Goal: Register for event/course

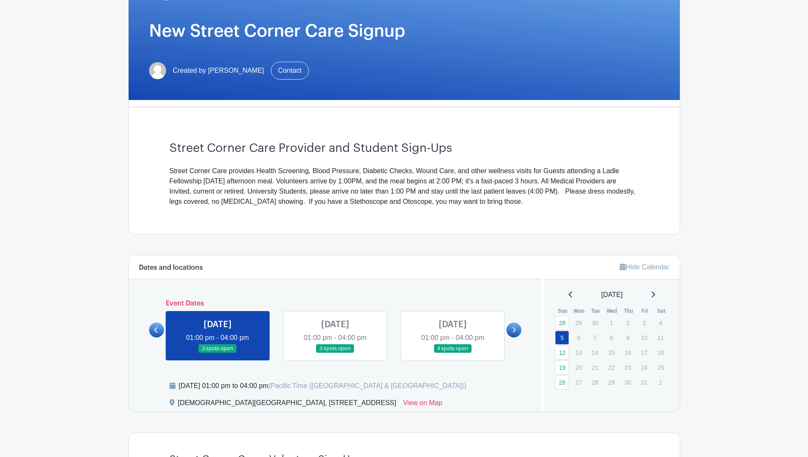
scroll to position [128, 0]
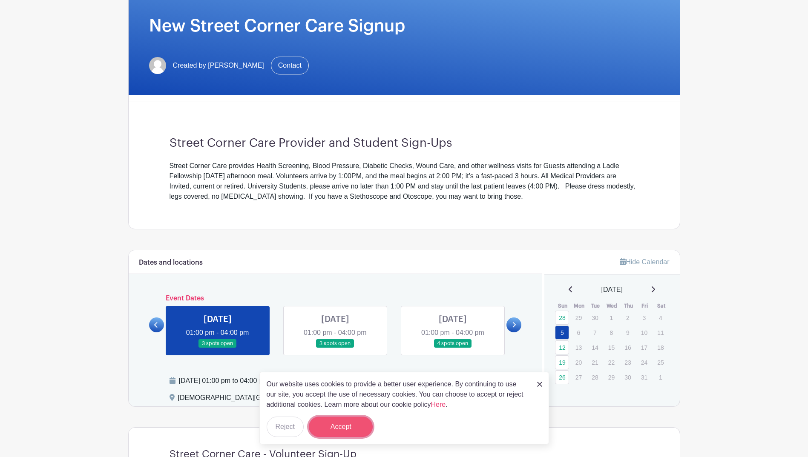
click at [340, 427] on button "Accept" at bounding box center [341, 427] width 64 height 20
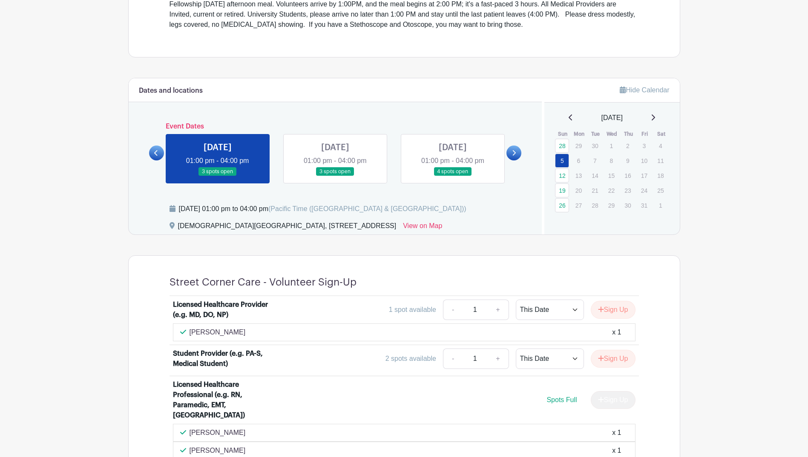
scroll to position [298, 0]
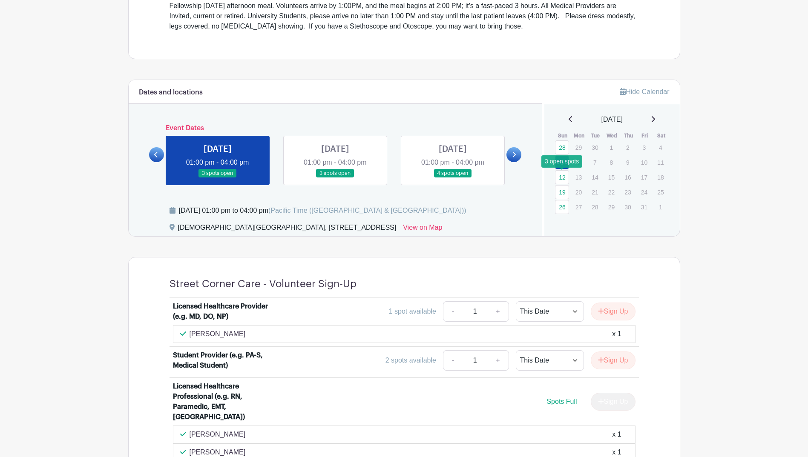
click at [562, 177] on link "12" at bounding box center [562, 177] width 14 height 14
click at [564, 175] on link "12" at bounding box center [562, 177] width 14 height 14
click at [562, 177] on link "12" at bounding box center [562, 177] width 14 height 14
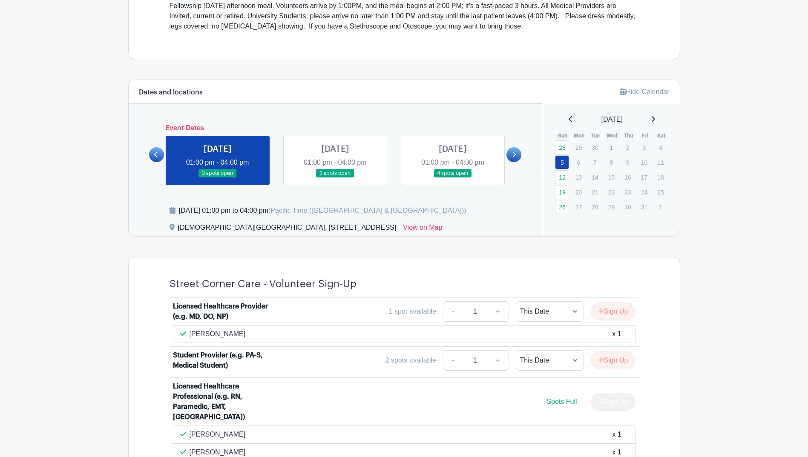
click at [335, 178] on link at bounding box center [335, 178] width 0 height 0
click at [522, 152] on div "Dates and locations Event Dates [DATE] 01:30 pm - 04:00 pm many spots open [DAT…" at bounding box center [335, 158] width 413 height 156
click at [519, 152] on link at bounding box center [513, 154] width 15 height 15
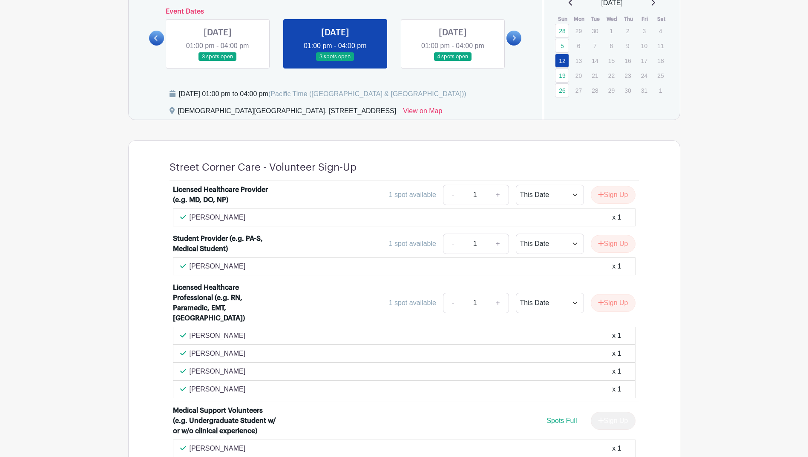
scroll to position [426, 0]
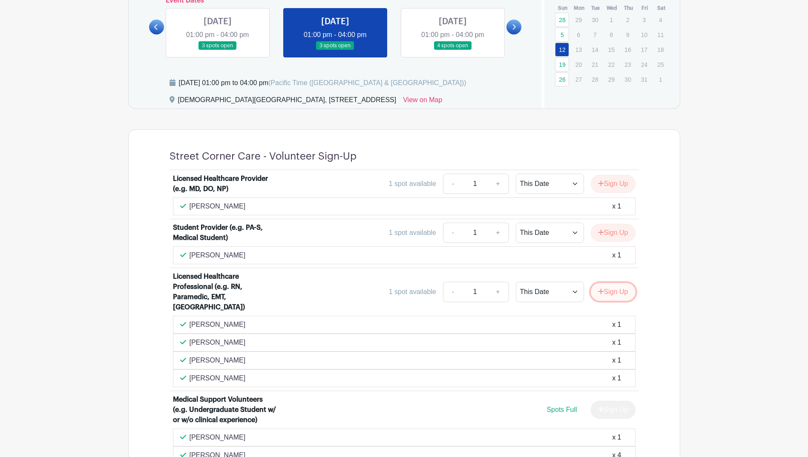
click at [623, 292] on button "Sign Up" at bounding box center [612, 292] width 45 height 18
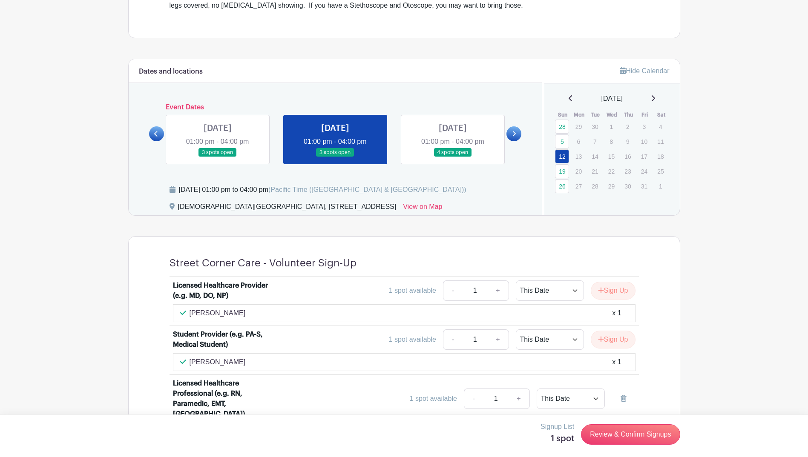
scroll to position [298, 0]
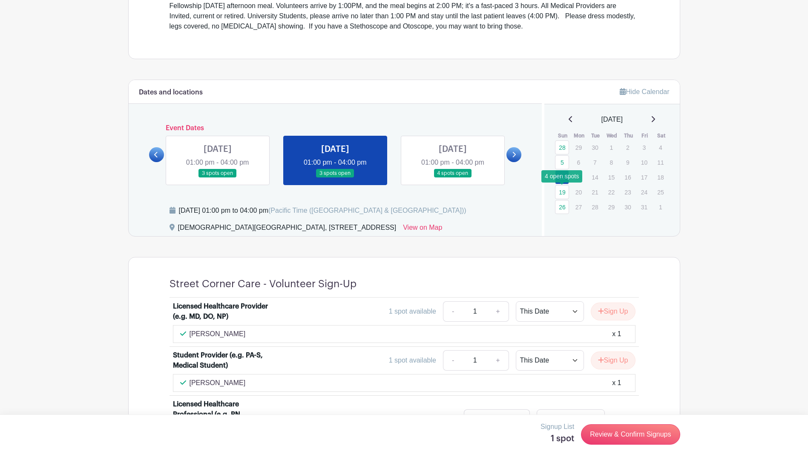
click at [563, 192] on link "19" at bounding box center [562, 192] width 14 height 14
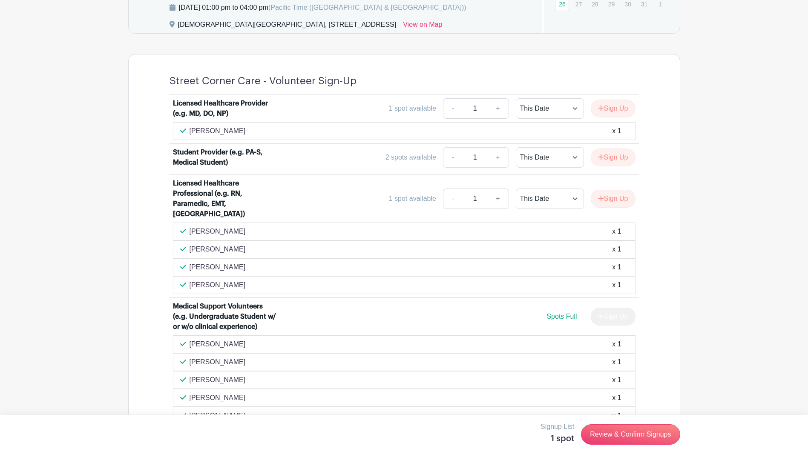
scroll to position [511, 0]
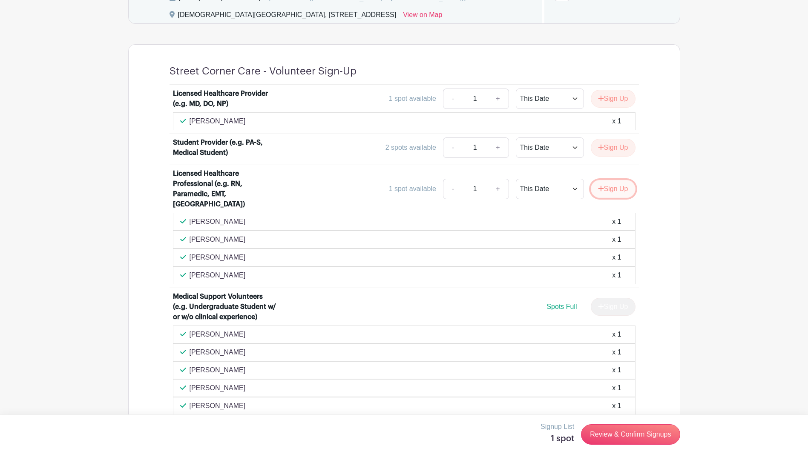
click at [617, 186] on button "Sign Up" at bounding box center [612, 189] width 45 height 18
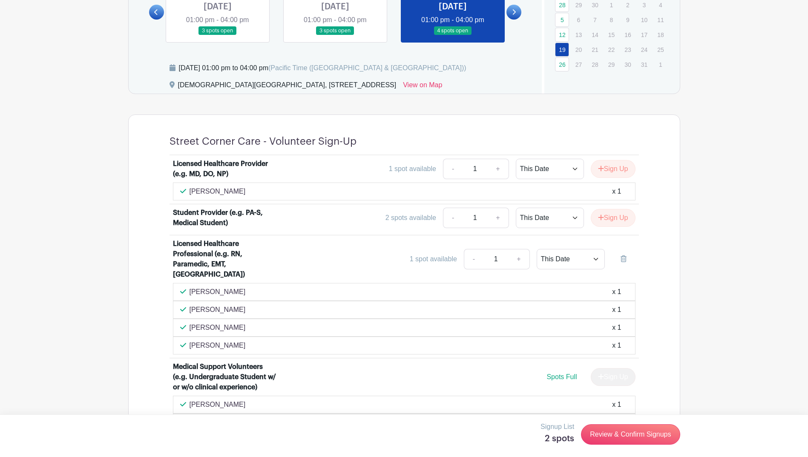
scroll to position [468, 0]
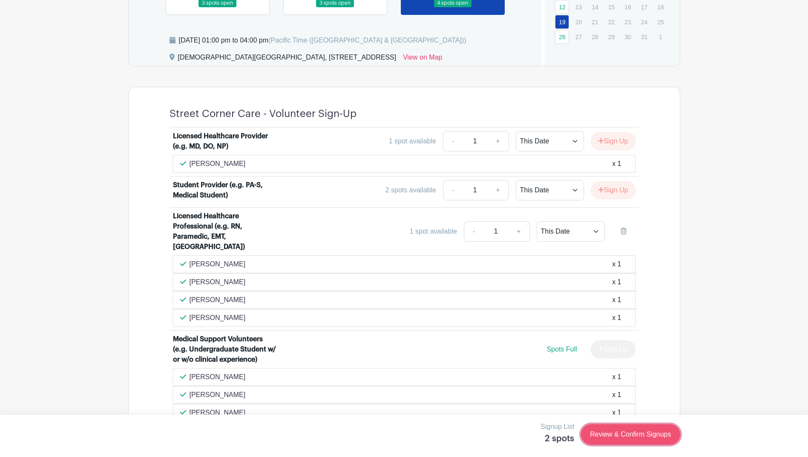
click at [654, 440] on link "Review & Confirm Signups" at bounding box center [630, 434] width 99 height 20
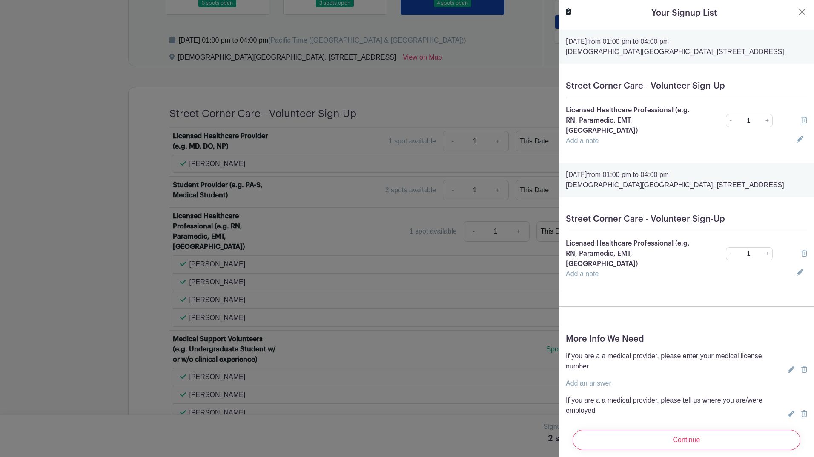
drag, startPoint x: 563, startPoint y: 176, endPoint x: 802, endPoint y: 181, distance: 239.3
click at [802, 181] on div "[DATE] 01:00 pm to 04:00 pm [DEMOGRAPHIC_DATA] [GEOGRAPHIC_DATA], [STREET_ADDRE…" at bounding box center [686, 180] width 255 height 34
drag, startPoint x: 802, startPoint y: 181, endPoint x: 758, endPoint y: 178, distance: 44.8
copy p "[DEMOGRAPHIC_DATA][GEOGRAPHIC_DATA], [STREET_ADDRESS]"
click at [101, 163] on div at bounding box center [407, 228] width 814 height 457
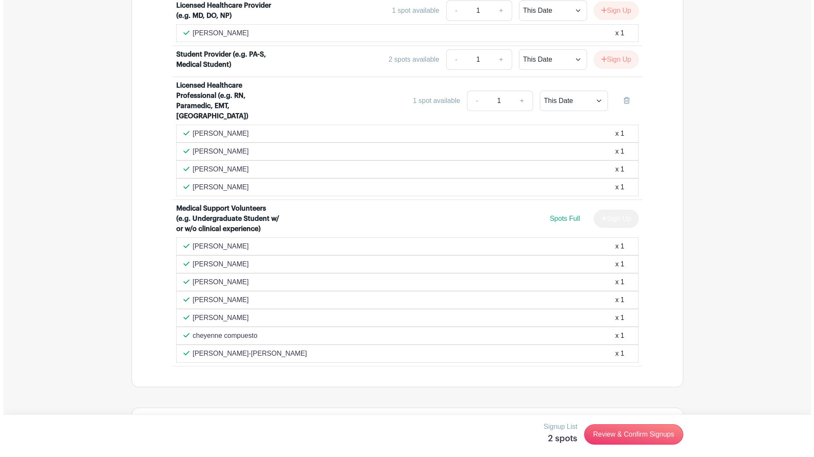
scroll to position [596, 0]
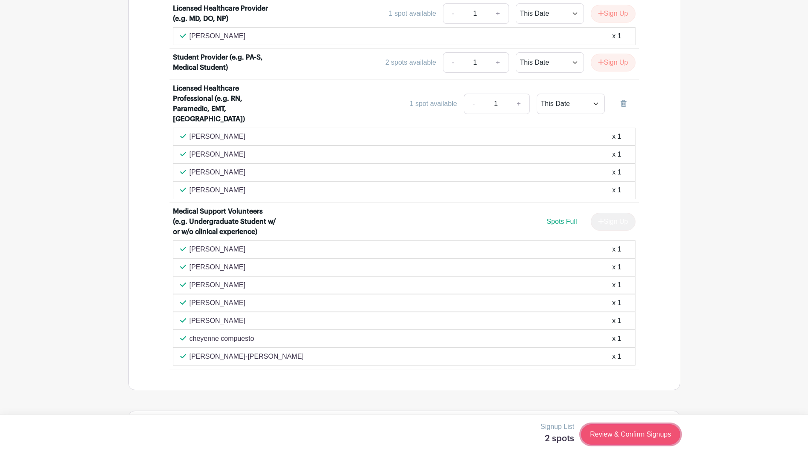
click at [644, 441] on link "Review & Confirm Signups" at bounding box center [630, 434] width 99 height 20
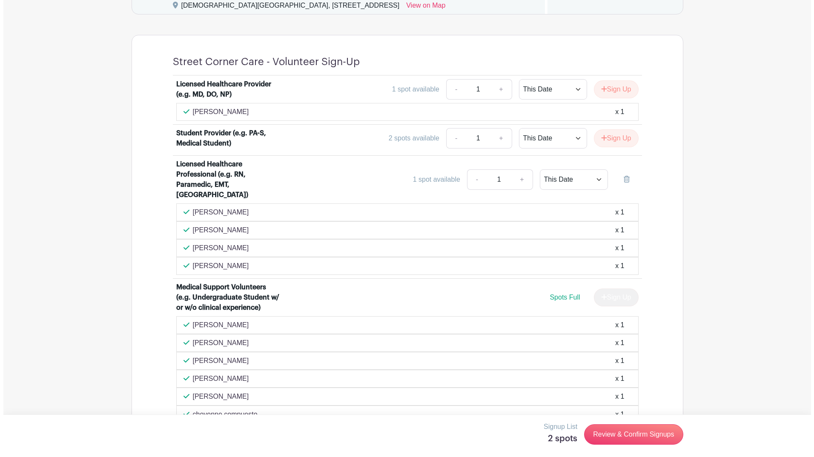
scroll to position [511, 0]
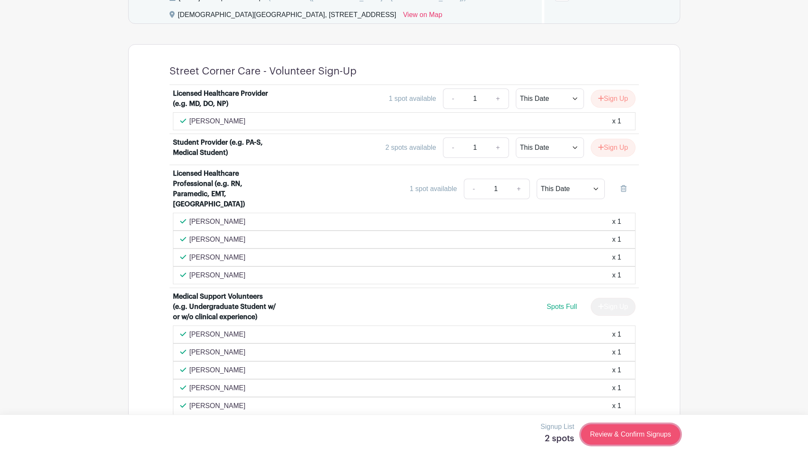
click at [602, 439] on link "Review & Confirm Signups" at bounding box center [630, 434] width 99 height 20
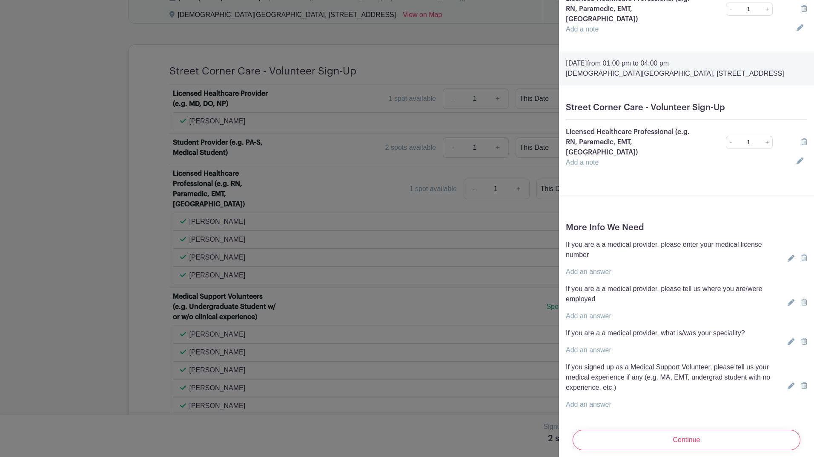
click at [583, 268] on link "Add an answer" at bounding box center [589, 271] width 46 height 7
click at [599, 257] on input "text" at bounding box center [676, 267] width 221 height 20
type input "MA"
click at [596, 312] on link "Add an answer" at bounding box center [589, 315] width 46 height 7
click at [595, 301] on input "text" at bounding box center [680, 311] width 228 height 20
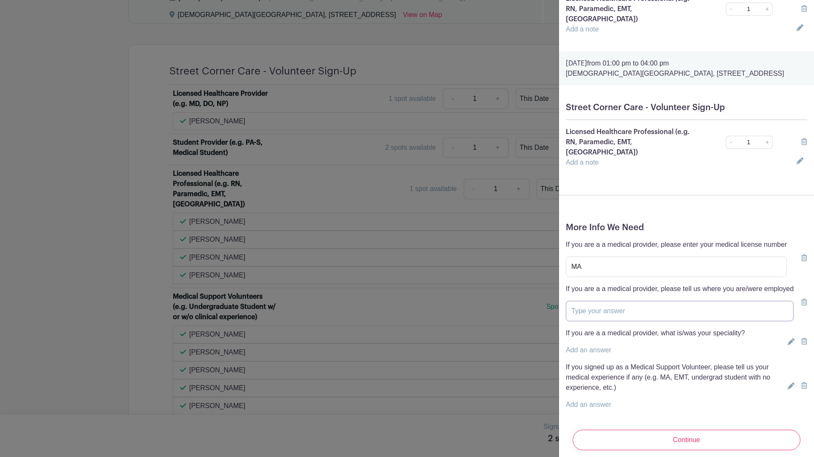
click at [595, 301] on input "text" at bounding box center [680, 311] width 228 height 20
drag, startPoint x: 612, startPoint y: 304, endPoint x: 617, endPoint y: 304, distance: 5.6
click at [612, 304] on input "text" at bounding box center [680, 311] width 228 height 20
click at [591, 347] on link "Add an answer" at bounding box center [589, 350] width 46 height 7
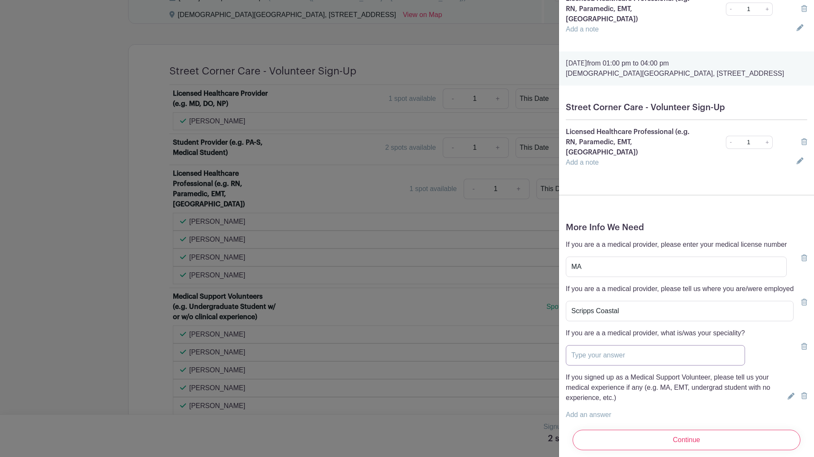
click at [591, 345] on input "text" at bounding box center [655, 355] width 179 height 20
click at [614, 301] on input "Scripps Coastal" at bounding box center [680, 311] width 228 height 20
type input "Scripps"
click at [623, 352] on input "text" at bounding box center [655, 355] width 179 height 20
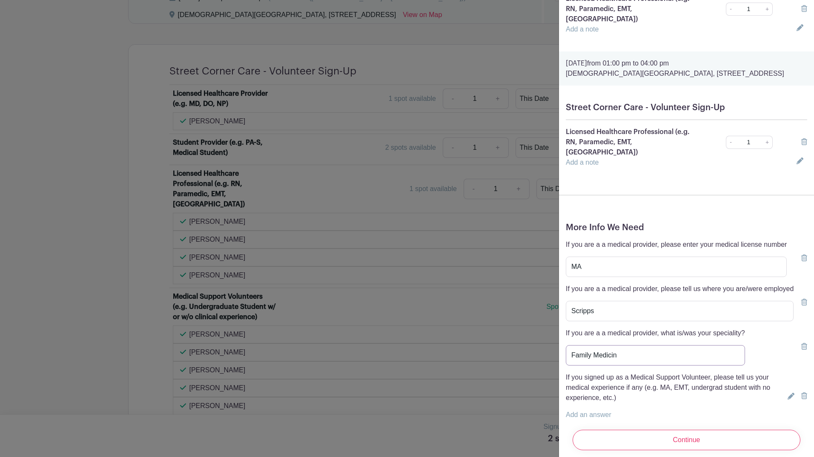
type input "Family Medicine"
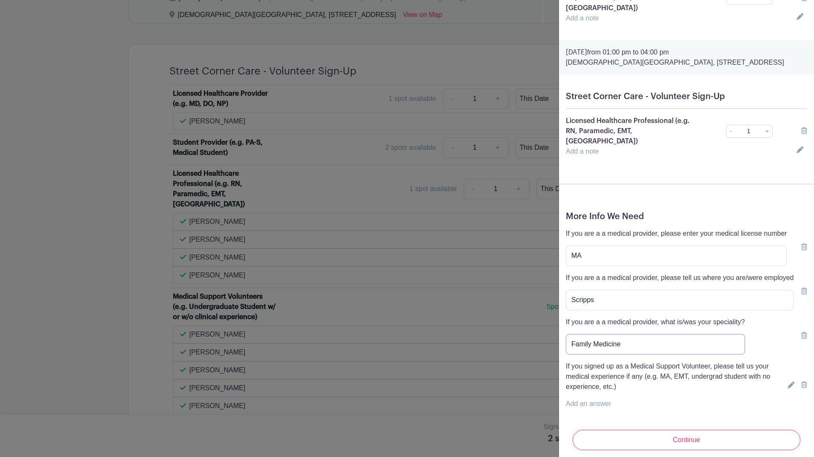
scroll to position [132, 0]
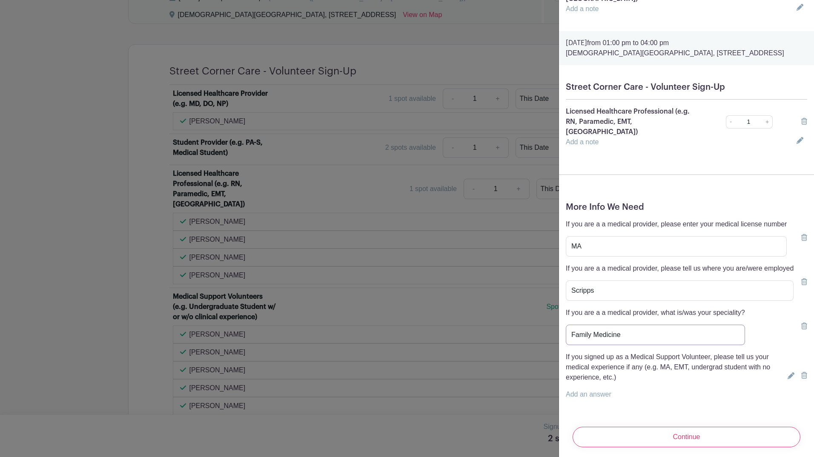
click at [613, 325] on input "Family Medicine" at bounding box center [655, 335] width 179 height 20
click at [600, 288] on input "Scripps" at bounding box center [680, 291] width 228 height 20
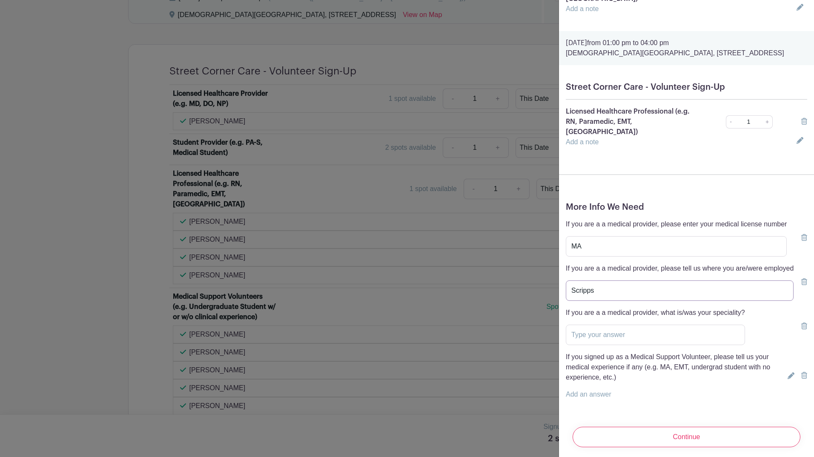
click at [600, 288] on input "Scripps" at bounding box center [680, 291] width 228 height 20
click at [592, 236] on input "MA" at bounding box center [676, 246] width 221 height 20
click at [604, 391] on link "Add an answer" at bounding box center [589, 394] width 46 height 7
click at [610, 390] on input "text" at bounding box center [680, 400] width 229 height 20
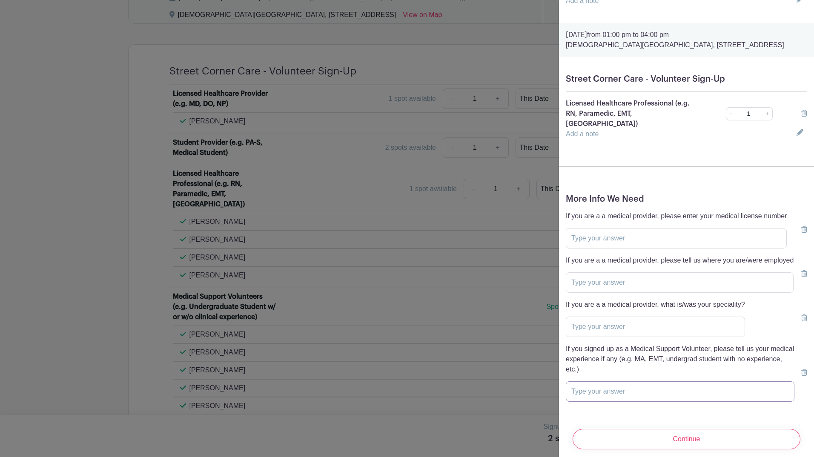
scroll to position [142, 0]
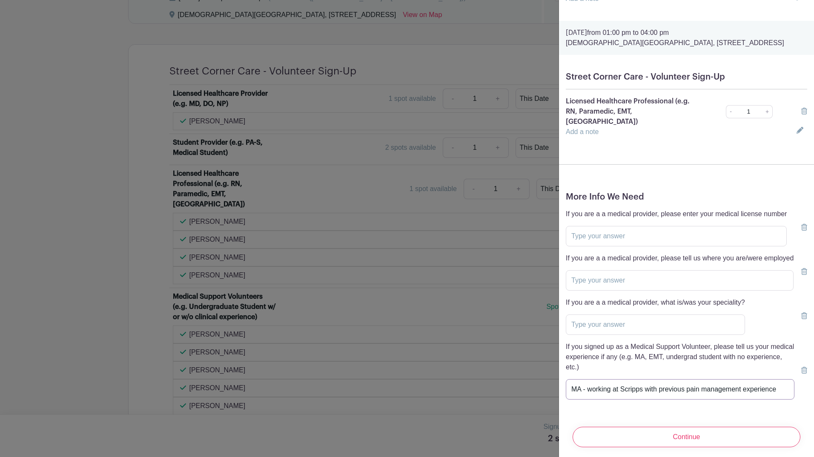
click at [643, 380] on input "MA - working at Scripps with previous pain management experience" at bounding box center [680, 389] width 229 height 20
click at [733, 381] on input "MA - working at Scripps Family Medicine with previous pain management experience" at bounding box center [680, 389] width 229 height 20
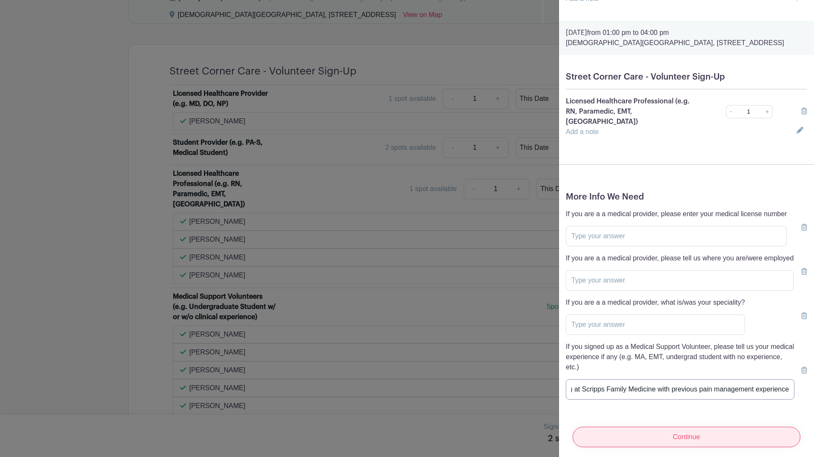
type input "MA - working at Scripps Family Medicine with previous pain management experience"
click at [720, 427] on input "Continue" at bounding box center [687, 437] width 228 height 20
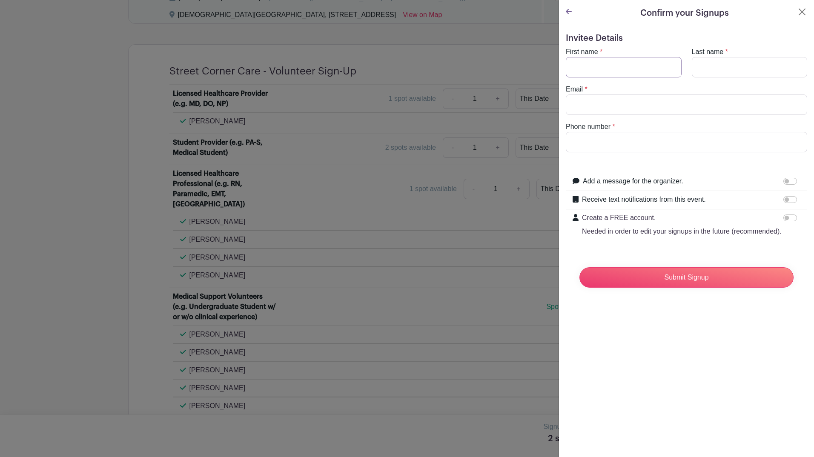
click at [634, 75] on input "First name" at bounding box center [624, 67] width 116 height 20
type input "ayda"
type input "[PERSON_NAME]"
type input "[EMAIL_ADDRESS][PERSON_NAME][DOMAIN_NAME]"
type input "6264289149"
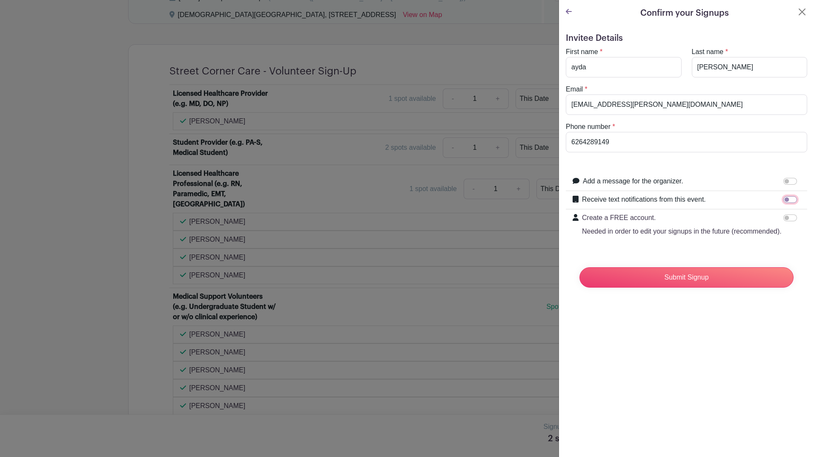
click at [784, 199] on input "Receive text notifications from this event." at bounding box center [790, 199] width 14 height 7
checkbox input "true"
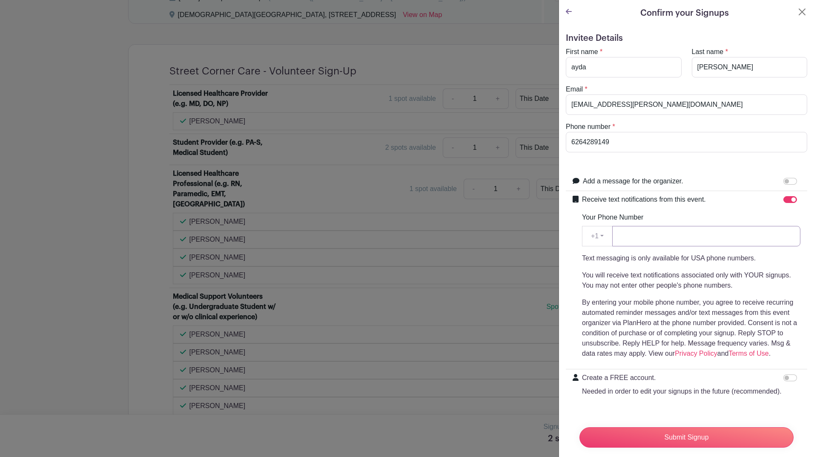
click at [721, 233] on input "Your Phone Number" at bounding box center [706, 236] width 188 height 20
type input "6264289149"
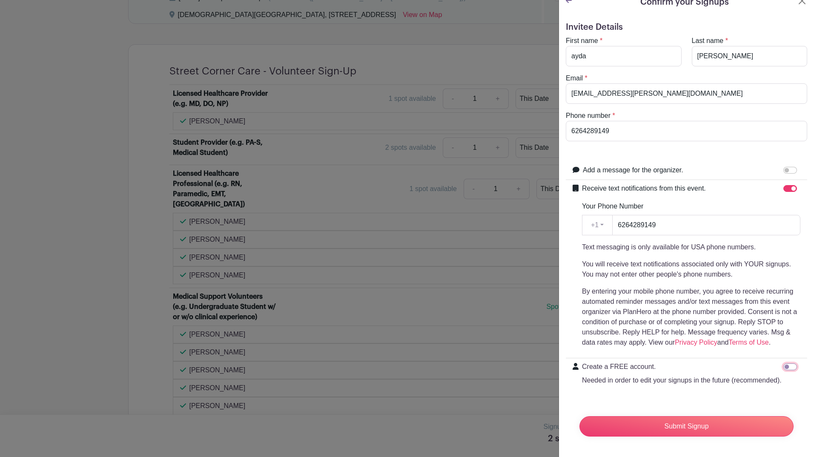
click at [783, 364] on input "Create a FREE account. Needed in order to edit your signups in the future (reco…" at bounding box center [790, 367] width 14 height 7
checkbox input "true"
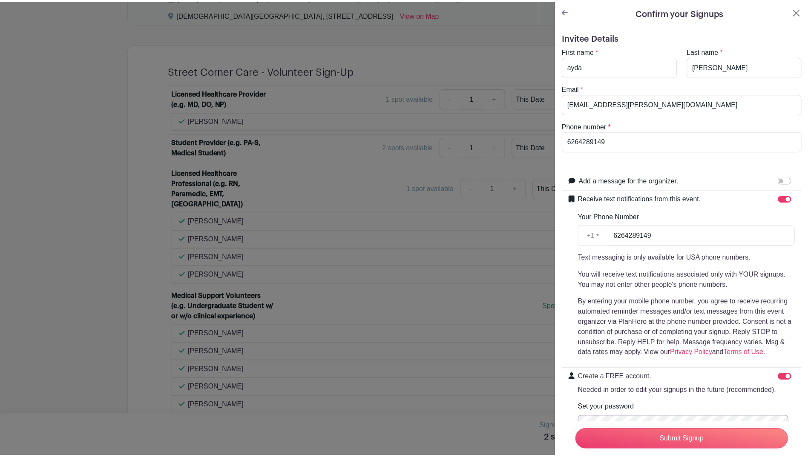
scroll to position [0, 0]
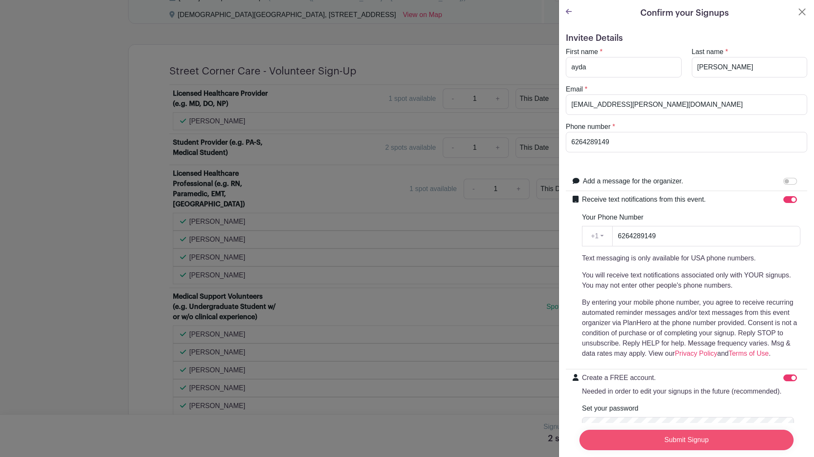
click at [728, 435] on input "Submit Signup" at bounding box center [686, 440] width 214 height 20
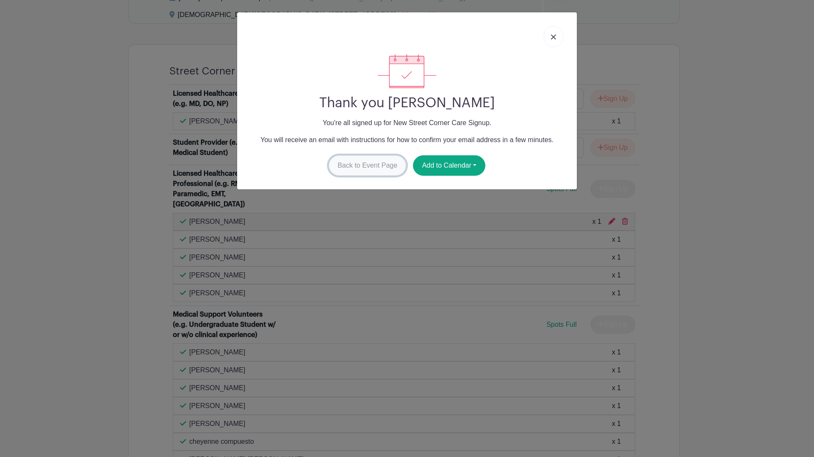
click at [384, 168] on link "Back to Event Page" at bounding box center [368, 165] width 78 height 20
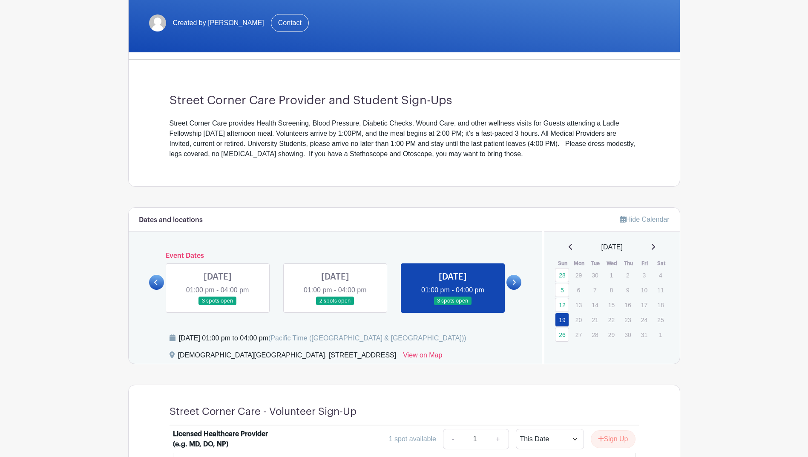
scroll to position [383, 0]
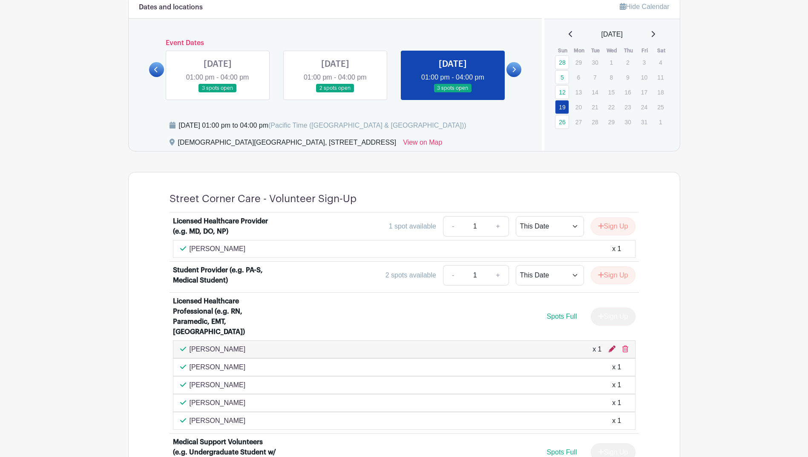
click at [608, 346] on icon at bounding box center [611, 349] width 7 height 7
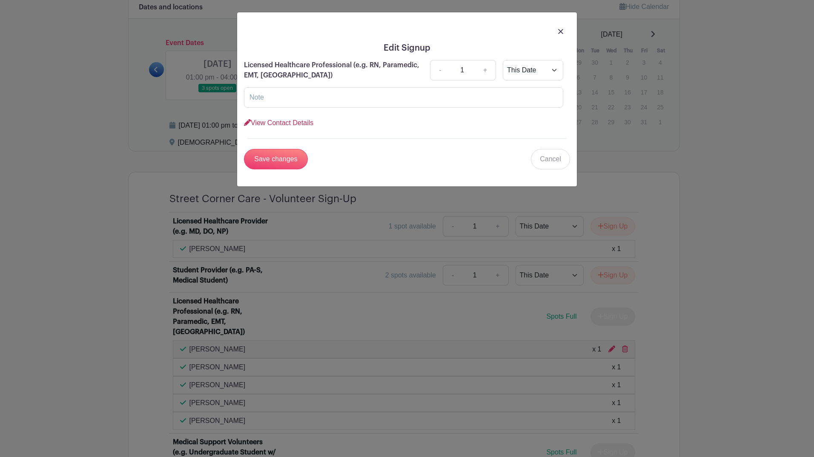
click at [309, 123] on link "View Contact Details" at bounding box center [278, 122] width 69 height 7
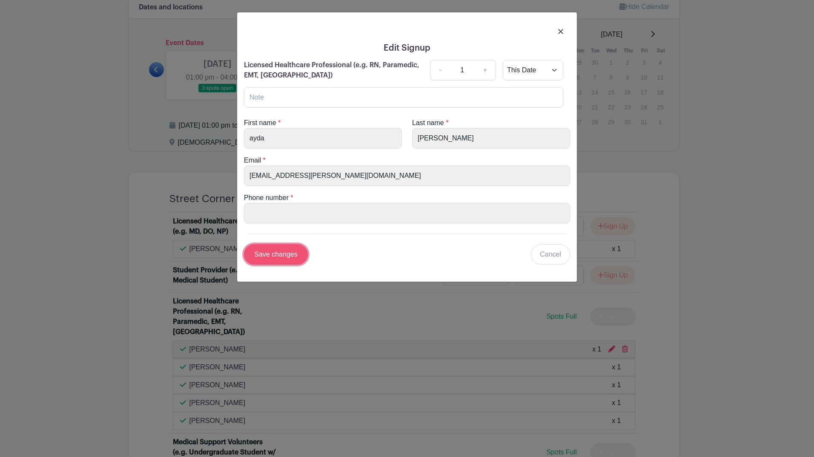
click at [260, 258] on input "Save changes" at bounding box center [276, 254] width 64 height 20
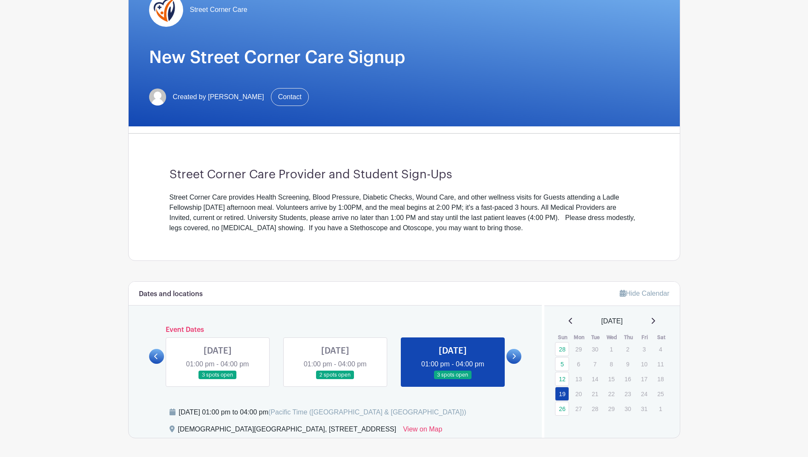
scroll to position [0, 0]
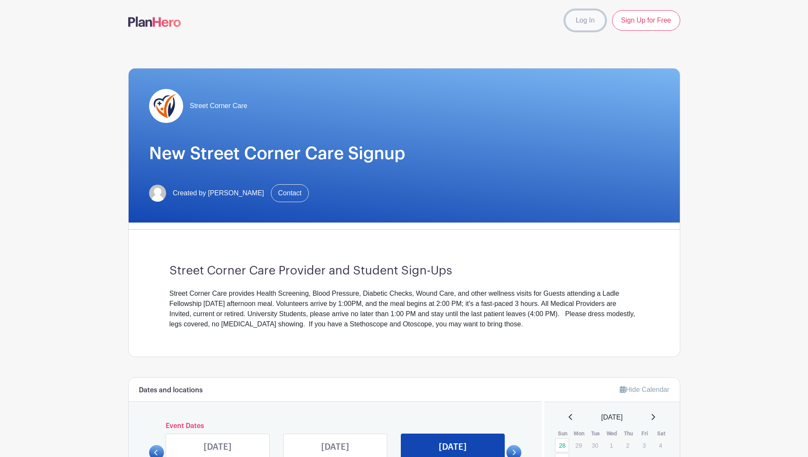
click at [591, 20] on link "Log In" at bounding box center [585, 20] width 40 height 20
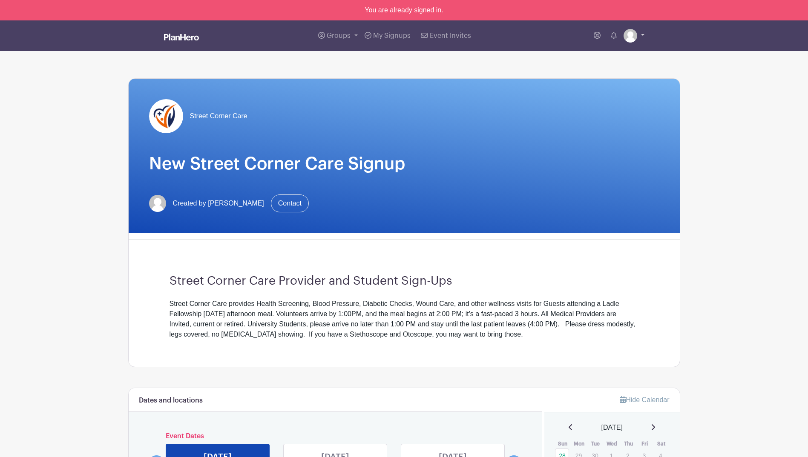
click at [632, 40] on img at bounding box center [630, 36] width 14 height 14
click at [616, 58] on link "My account" at bounding box center [609, 56] width 67 height 14
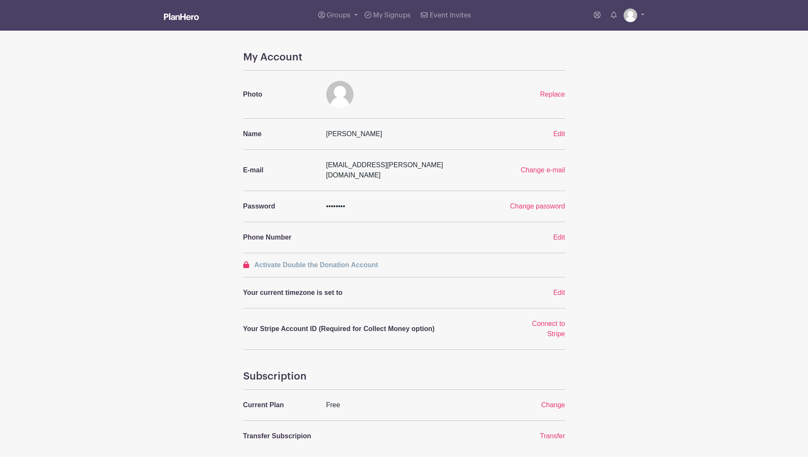
click at [352, 140] on div "My Account Photo Replace Name [PERSON_NAME] Edit E-mail [EMAIL_ADDRESS][PERSON_…" at bounding box center [404, 312] width 322 height 523
click at [557, 133] on span "Edit" at bounding box center [559, 133] width 12 height 7
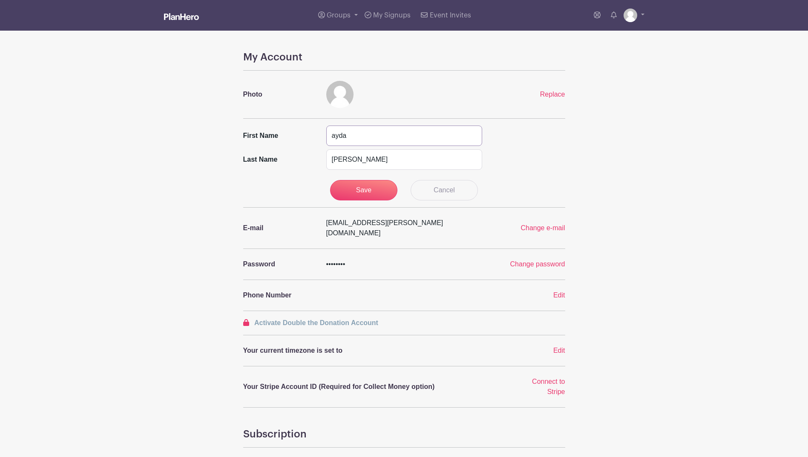
drag, startPoint x: 334, startPoint y: 139, endPoint x: 330, endPoint y: 137, distance: 4.8
click at [330, 137] on input "ayda" at bounding box center [404, 136] width 156 height 20
type input "Ayda"
drag, startPoint x: 334, startPoint y: 159, endPoint x: 329, endPoint y: 158, distance: 4.7
click at [329, 158] on input "[PERSON_NAME]" at bounding box center [404, 159] width 156 height 20
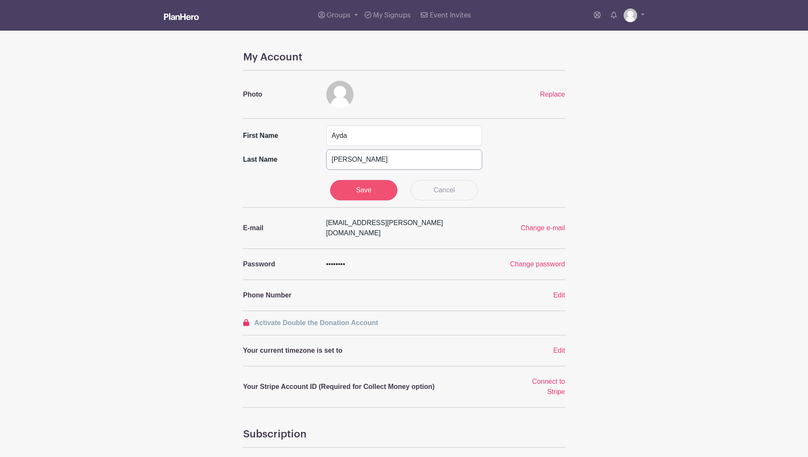
type input "[PERSON_NAME]"
click at [372, 195] on input "Save" at bounding box center [363, 190] width 67 height 20
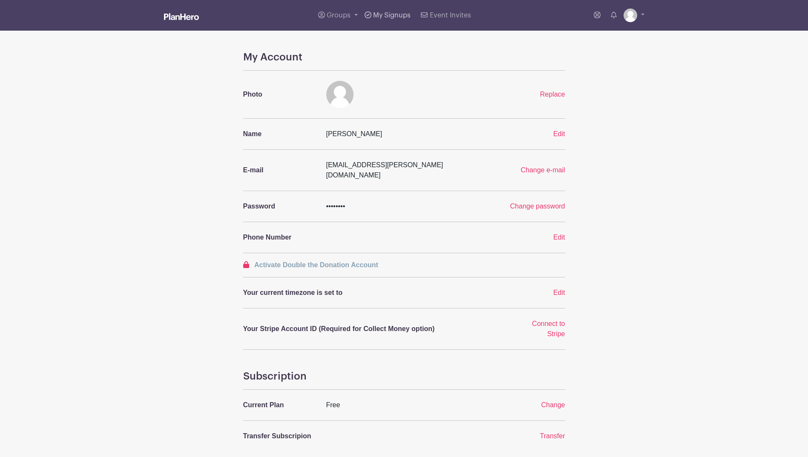
click at [394, 13] on span "My Signups" at bounding box center [391, 15] width 37 height 7
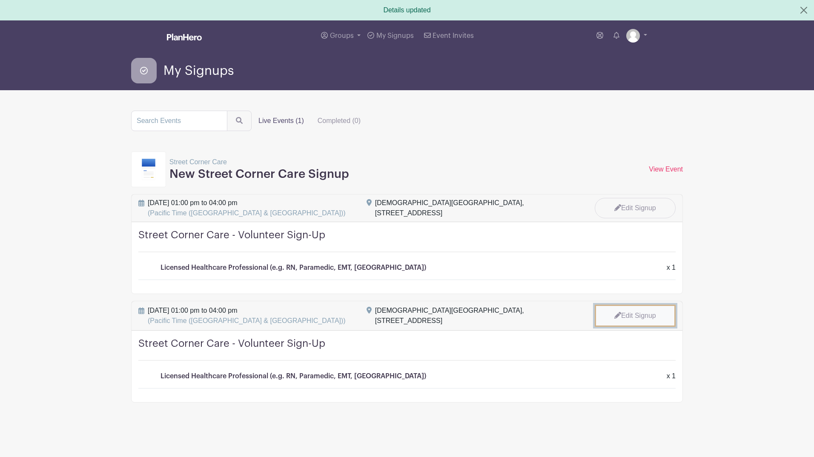
click at [651, 316] on link "Edit Signup" at bounding box center [635, 316] width 81 height 22
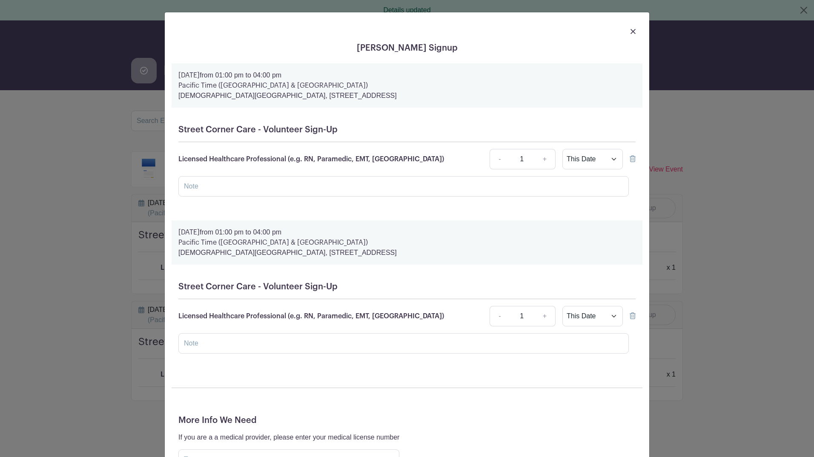
click at [631, 27] on link at bounding box center [632, 31] width 5 height 10
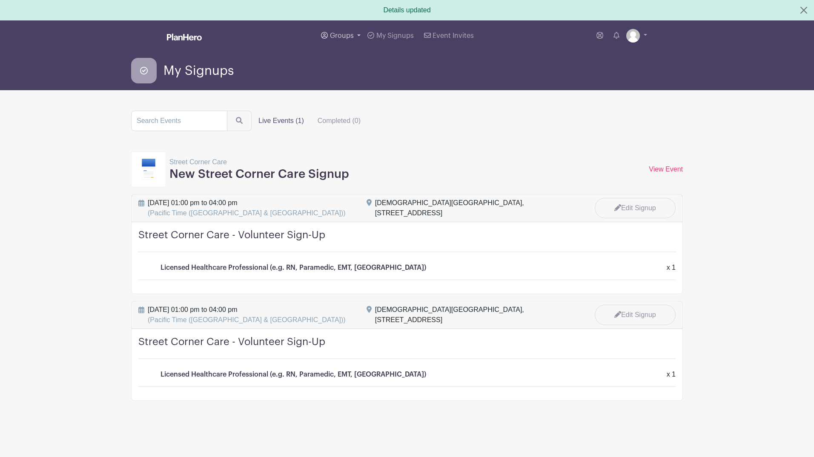
click at [353, 29] on link "Groups" at bounding box center [341, 35] width 46 height 31
click at [369, 64] on span "All Groups" at bounding box center [354, 65] width 33 height 10
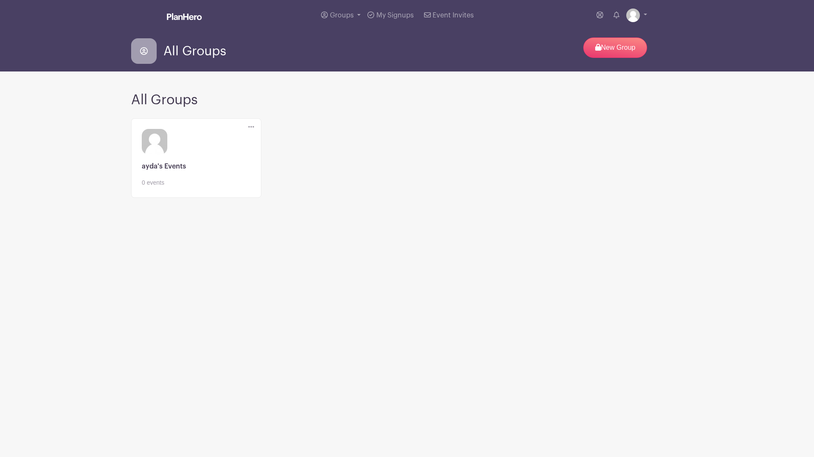
click at [194, 187] on link at bounding box center [196, 187] width 109 height 0
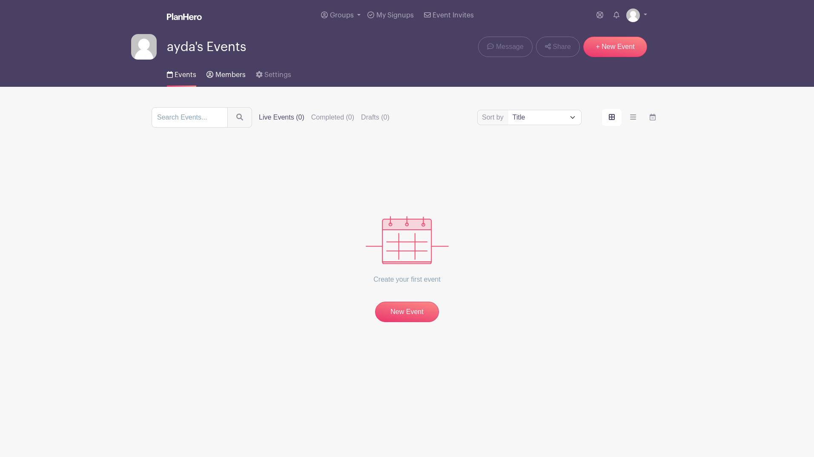
click at [226, 78] on span "Members" at bounding box center [230, 75] width 30 height 7
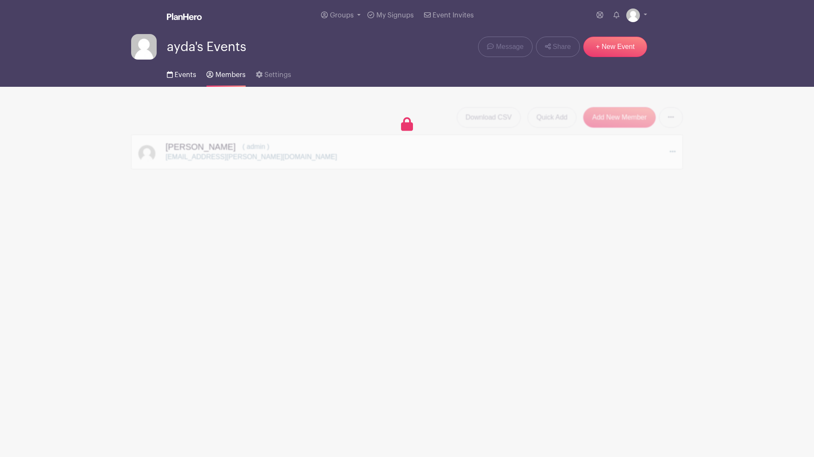
click at [178, 77] on span "Events" at bounding box center [186, 75] width 22 height 7
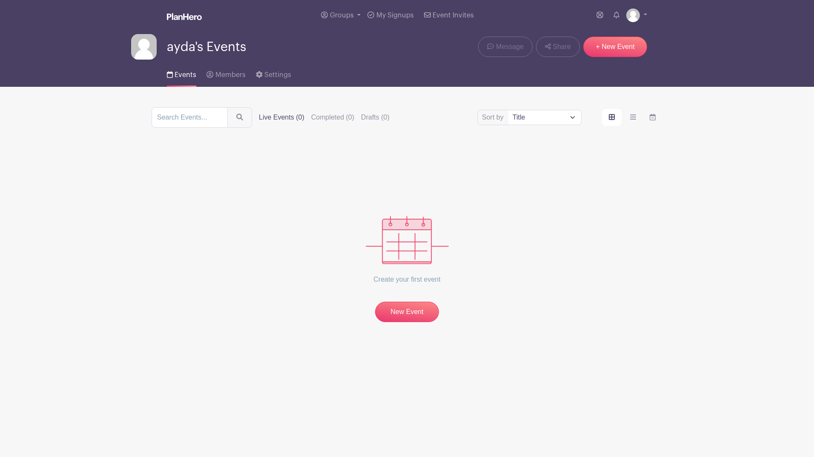
click at [201, 15] on img at bounding box center [184, 16] width 35 height 7
click at [463, 12] on span "Event Invites" at bounding box center [453, 15] width 41 height 7
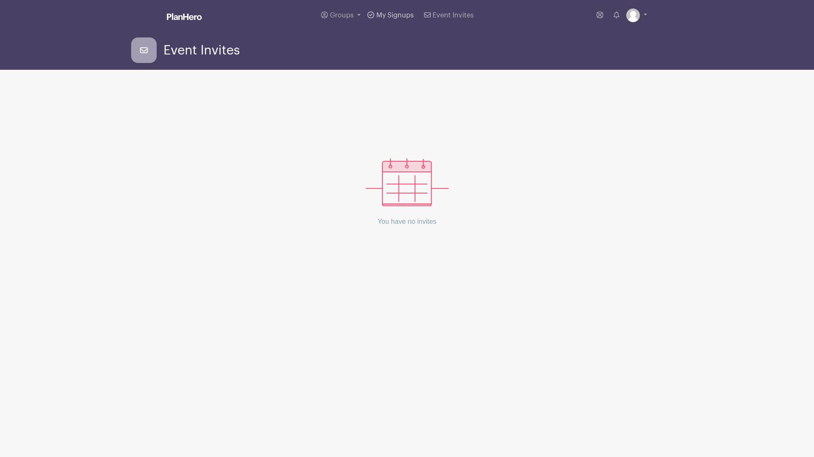
click at [388, 17] on span "My Signups" at bounding box center [394, 15] width 37 height 7
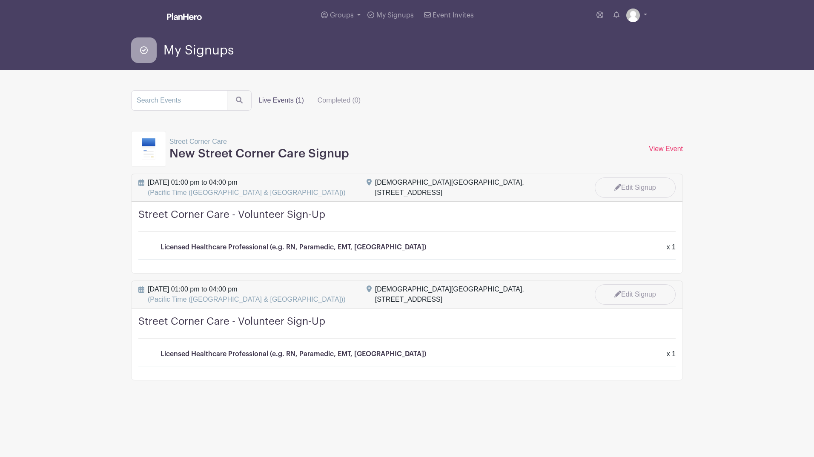
click at [190, 141] on p "Street Corner Care" at bounding box center [259, 142] width 180 height 10
click at [135, 149] on div at bounding box center [148, 149] width 35 height 36
click at [147, 148] on img at bounding box center [149, 148] width 14 height 21
click at [215, 155] on h3 "New Street Corner Care Signup" at bounding box center [259, 154] width 180 height 14
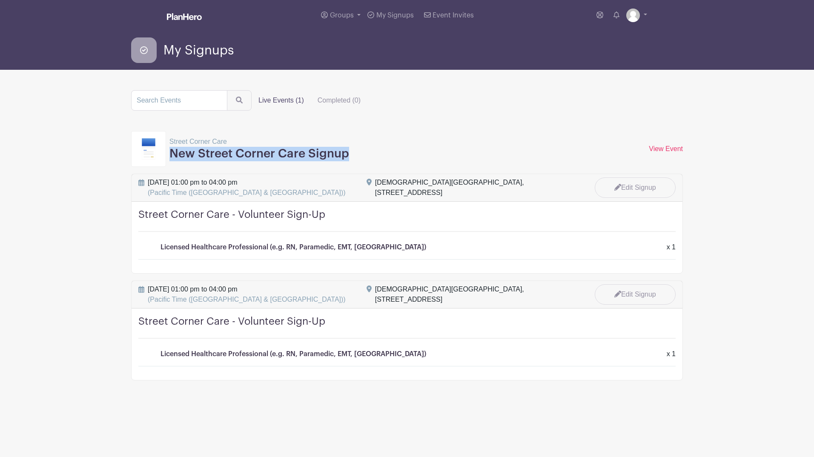
click at [215, 155] on h3 "New Street Corner Care Signup" at bounding box center [259, 154] width 180 height 14
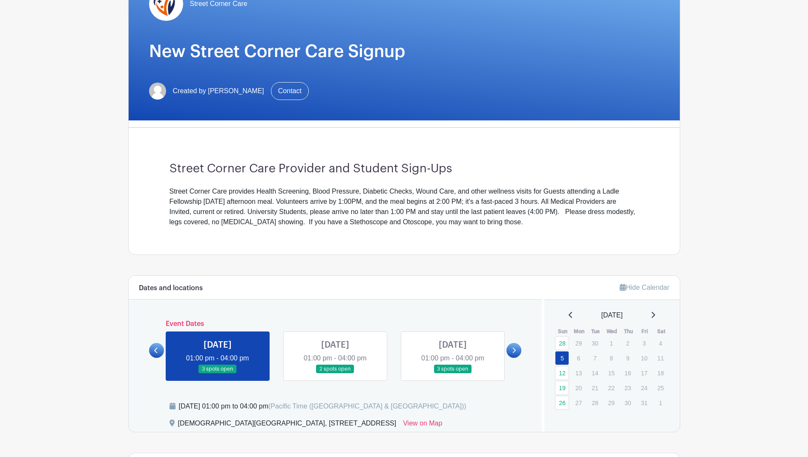
scroll to position [128, 0]
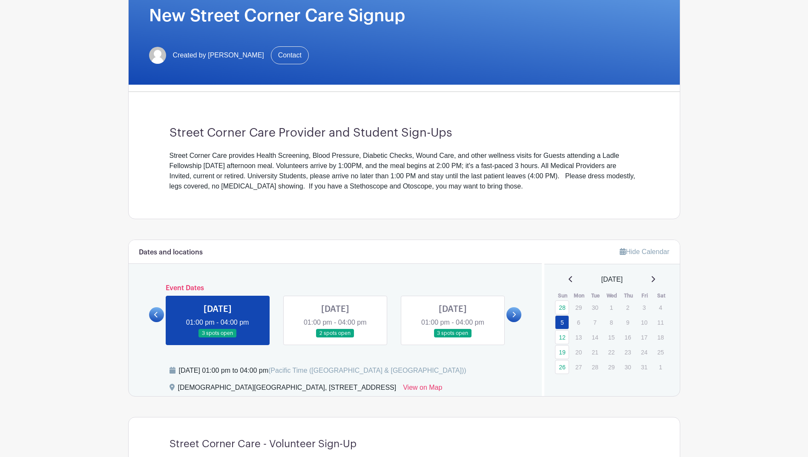
click at [654, 279] on icon at bounding box center [652, 279] width 4 height 7
click at [660, 280] on div "[DATE]" at bounding box center [611, 280] width 115 height 10
click at [655, 280] on icon at bounding box center [652, 279] width 4 height 7
click at [655, 277] on icon at bounding box center [652, 279] width 3 height 6
click at [512, 315] on icon at bounding box center [514, 315] width 4 height 6
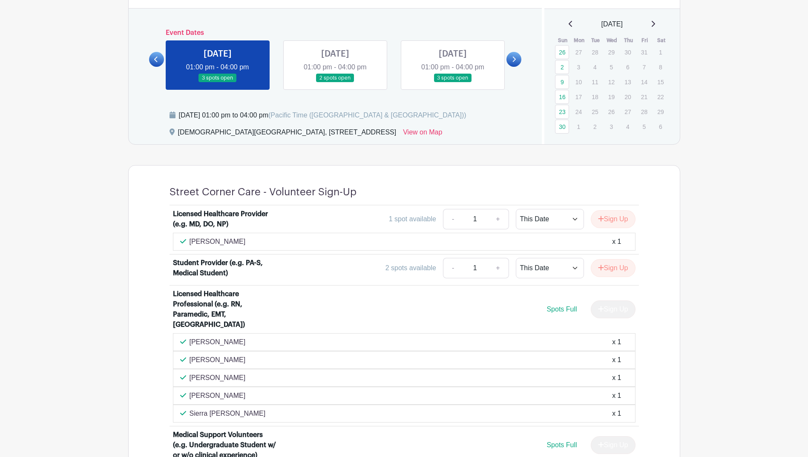
scroll to position [341, 0]
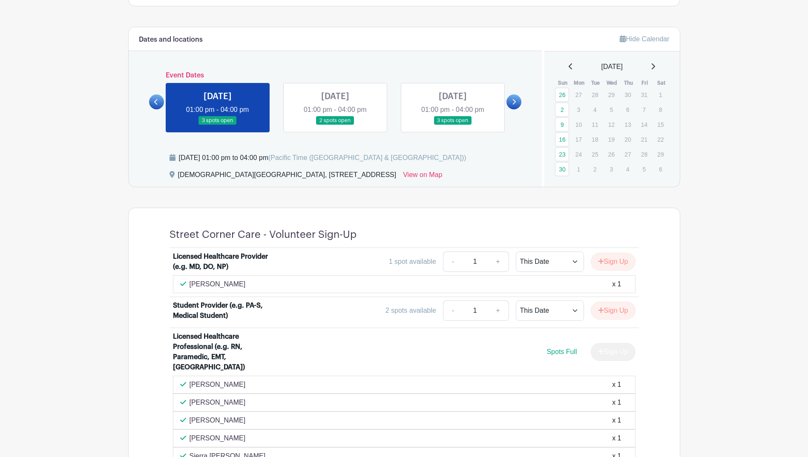
click at [335, 125] on link at bounding box center [335, 125] width 0 height 0
click at [511, 100] on link at bounding box center [513, 102] width 15 height 15
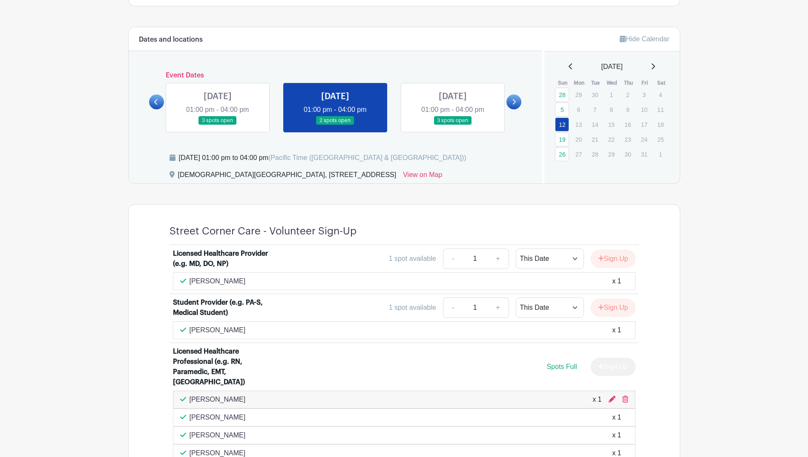
click at [153, 103] on link at bounding box center [156, 102] width 15 height 15
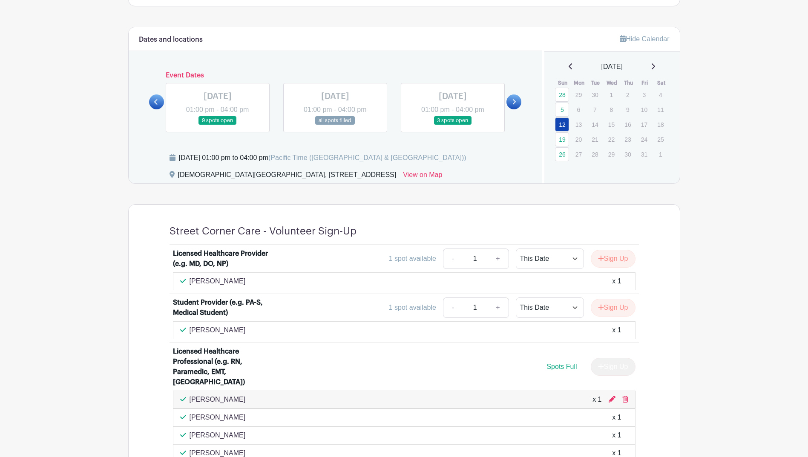
click at [453, 125] on link at bounding box center [453, 125] width 0 height 0
click at [513, 102] on icon at bounding box center [514, 102] width 4 height 6
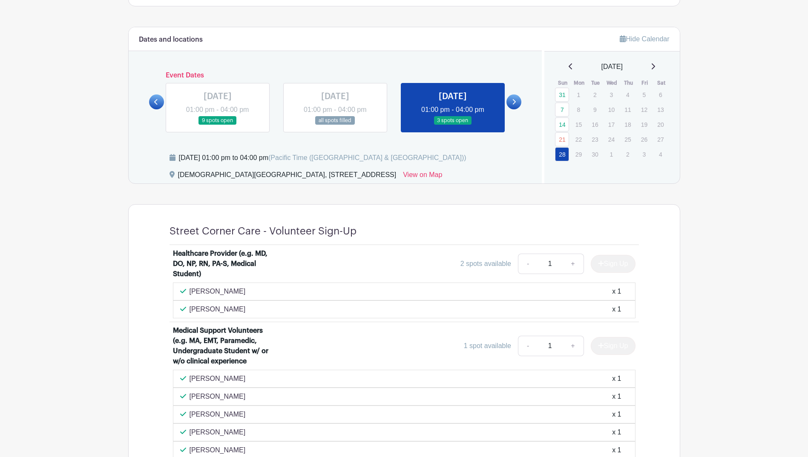
click at [513, 102] on icon at bounding box center [514, 102] width 4 height 6
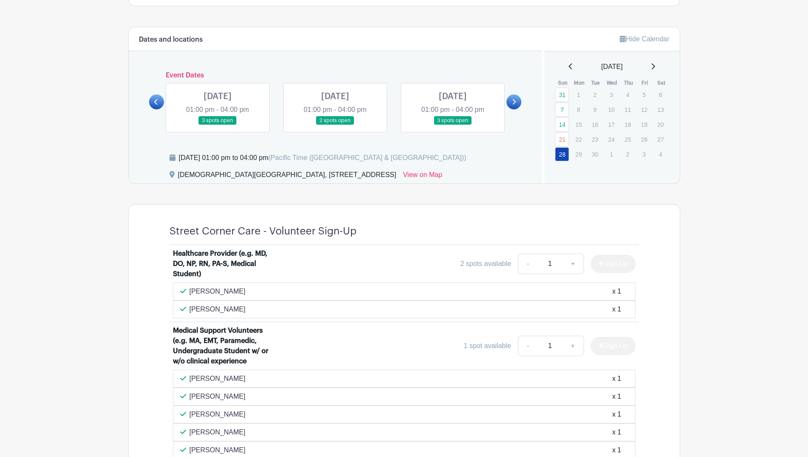
click at [655, 68] on icon at bounding box center [652, 66] width 4 height 7
click at [655, 64] on icon at bounding box center [652, 66] width 4 height 7
click at [453, 125] on link at bounding box center [453, 125] width 0 height 0
click at [516, 101] on icon at bounding box center [514, 102] width 4 height 6
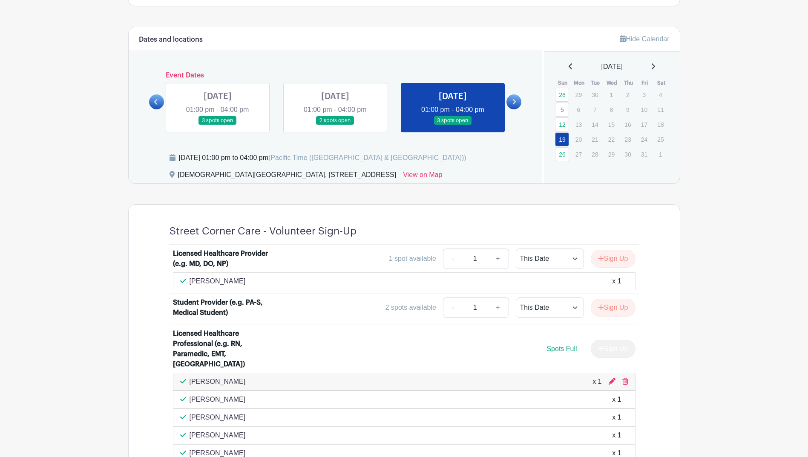
click at [511, 101] on link at bounding box center [513, 102] width 15 height 15
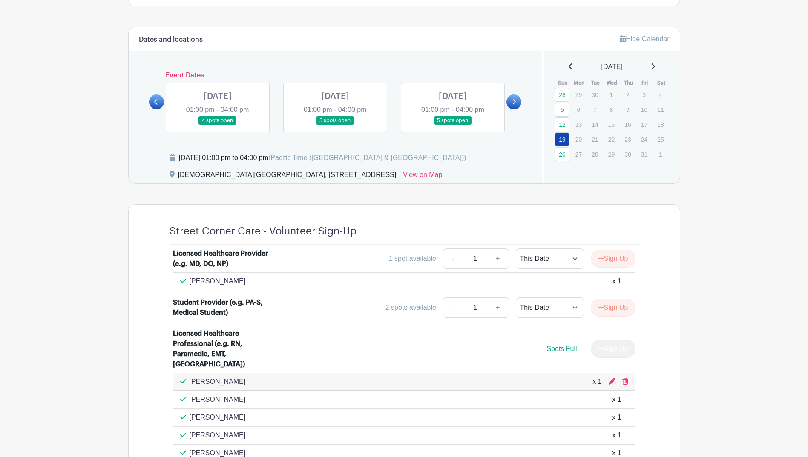
click at [335, 125] on link at bounding box center [335, 125] width 0 height 0
click at [652, 69] on div "[DATE]" at bounding box center [611, 67] width 115 height 10
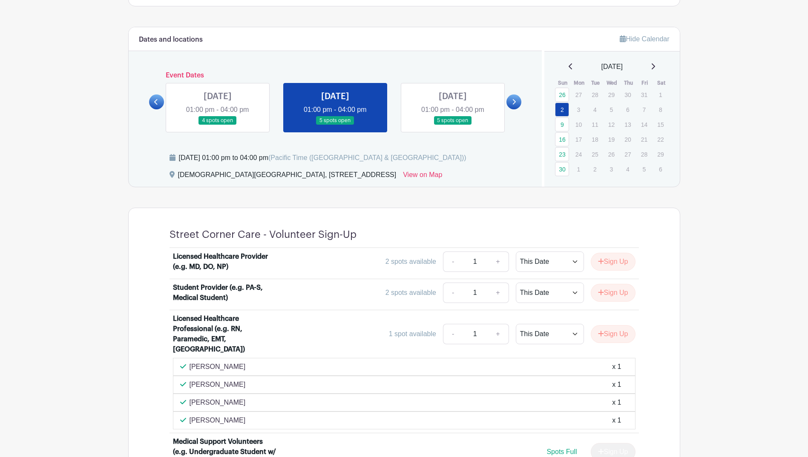
click at [655, 66] on icon at bounding box center [652, 66] width 4 height 7
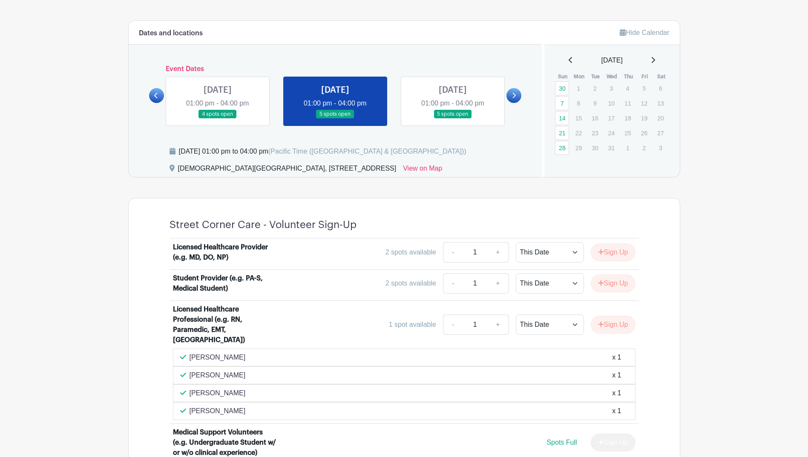
scroll to position [341, 0]
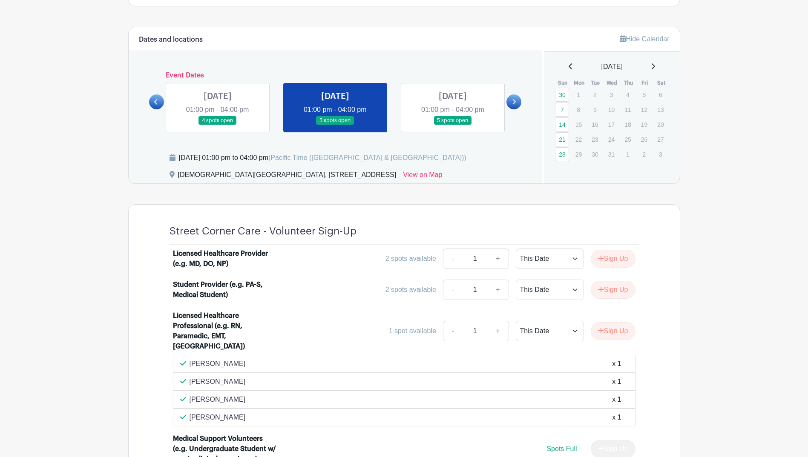
click at [515, 102] on icon at bounding box center [514, 102] width 3 height 6
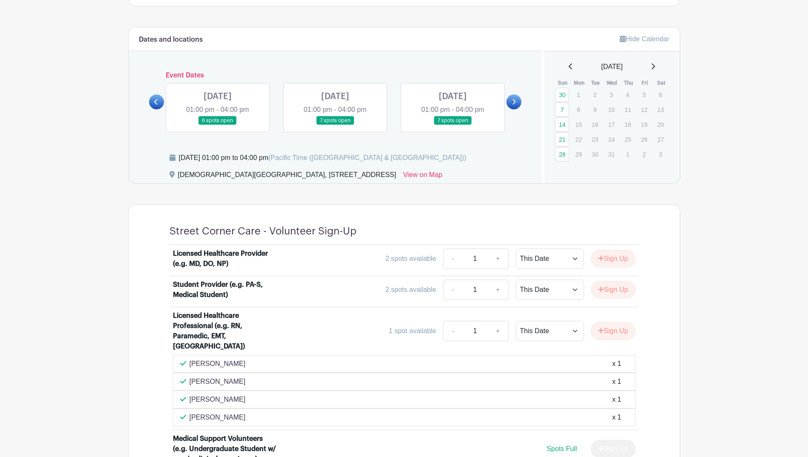
click at [218, 125] on link at bounding box center [218, 125] width 0 height 0
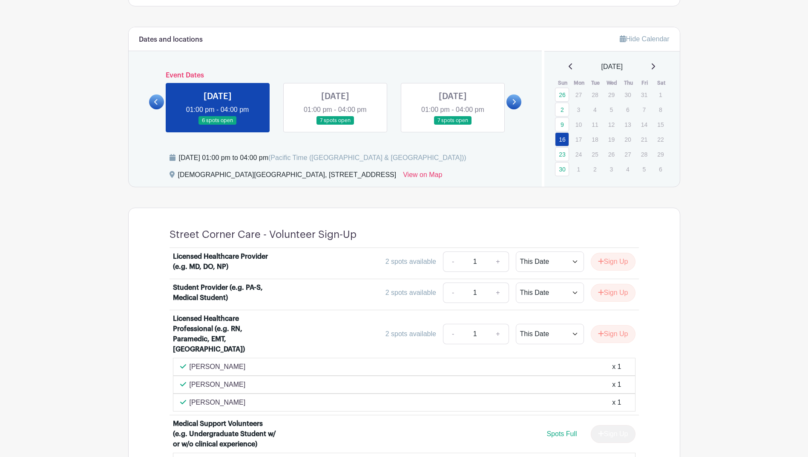
click at [514, 104] on icon at bounding box center [514, 102] width 4 height 6
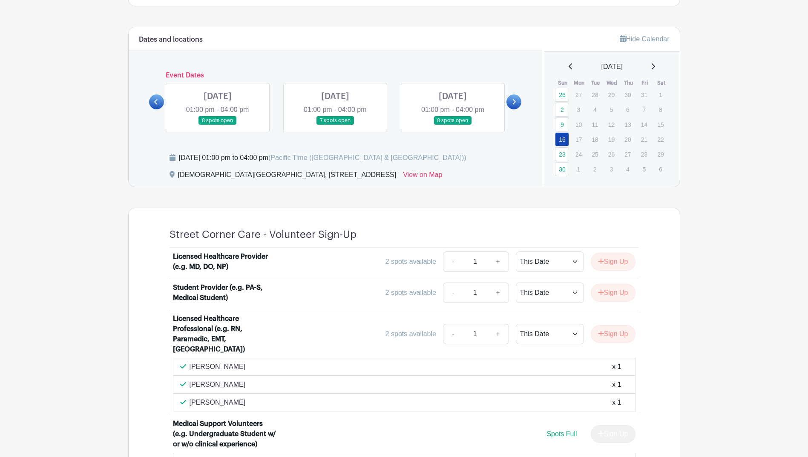
click at [218, 125] on link at bounding box center [218, 125] width 0 height 0
